Goal: Navigation & Orientation: Find specific page/section

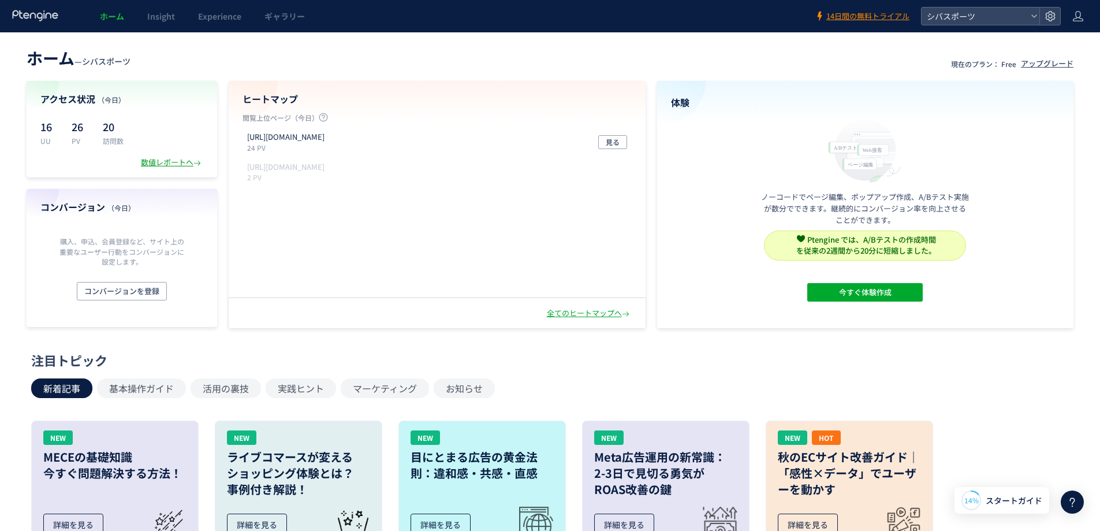
click at [169, 161] on div "数値レポートへ" at bounding box center [172, 162] width 62 height 11
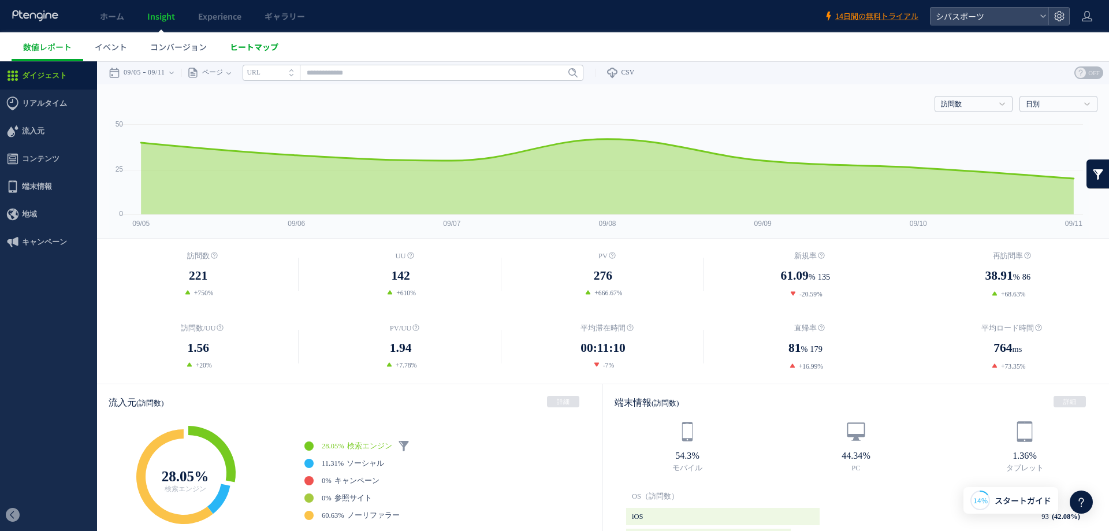
click at [268, 48] on span "ヒートマップ" at bounding box center [254, 47] width 49 height 12
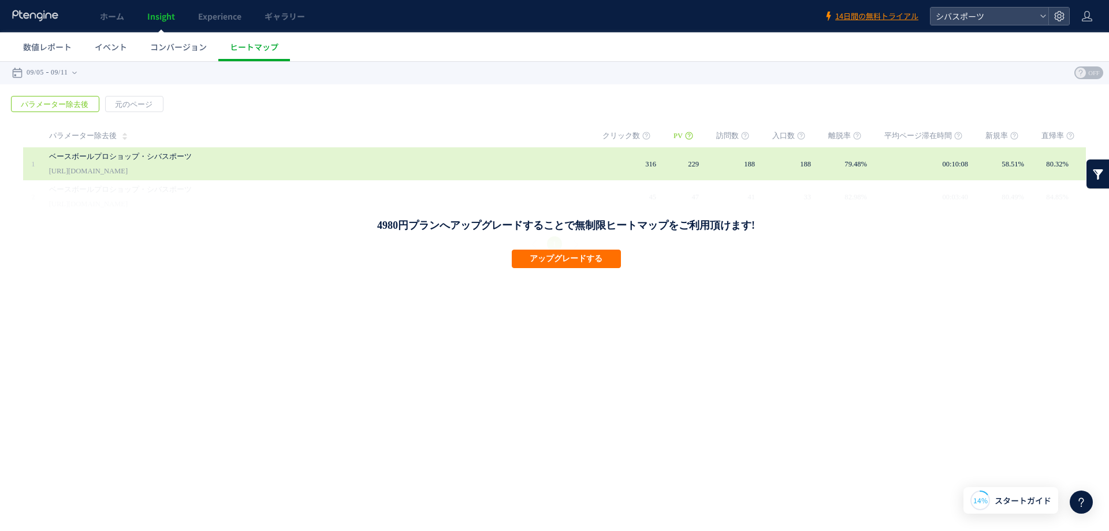
click at [167, 169] on div "ベースボールプロショップ・シバスポーツ [URL][DOMAIN_NAME]" at bounding box center [317, 163] width 537 height 33
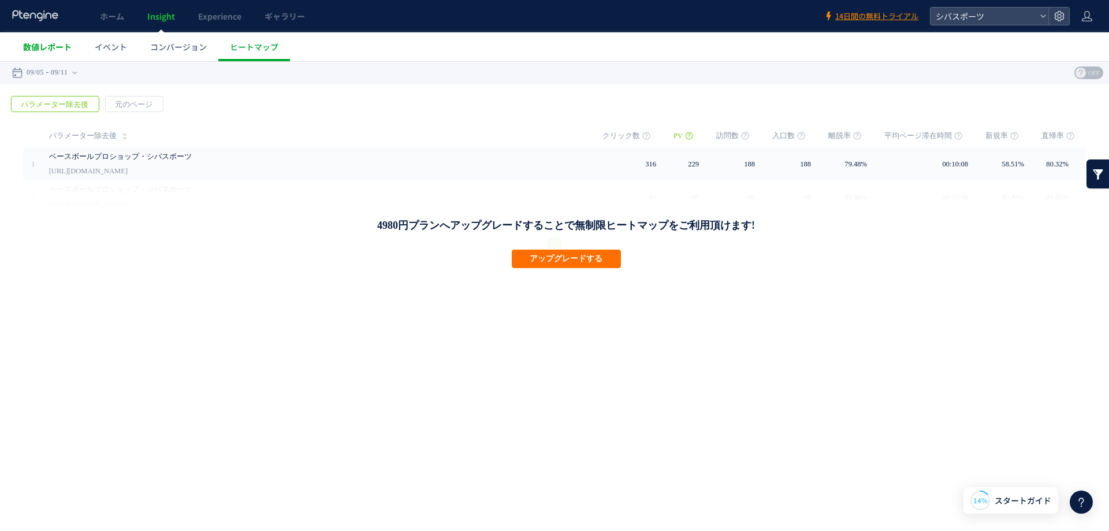
click at [43, 47] on span "数値レポート" at bounding box center [47, 47] width 49 height 12
